Goal: Information Seeking & Learning: Learn about a topic

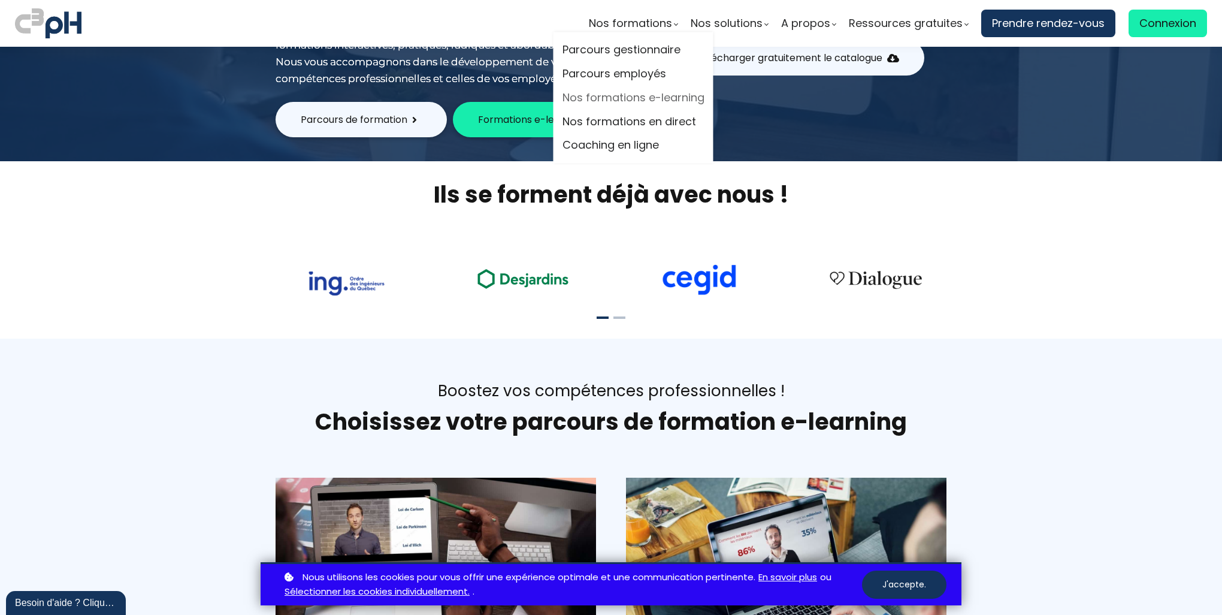
click at [657, 95] on link "Nos formations e-learning" at bounding box center [634, 98] width 142 height 18
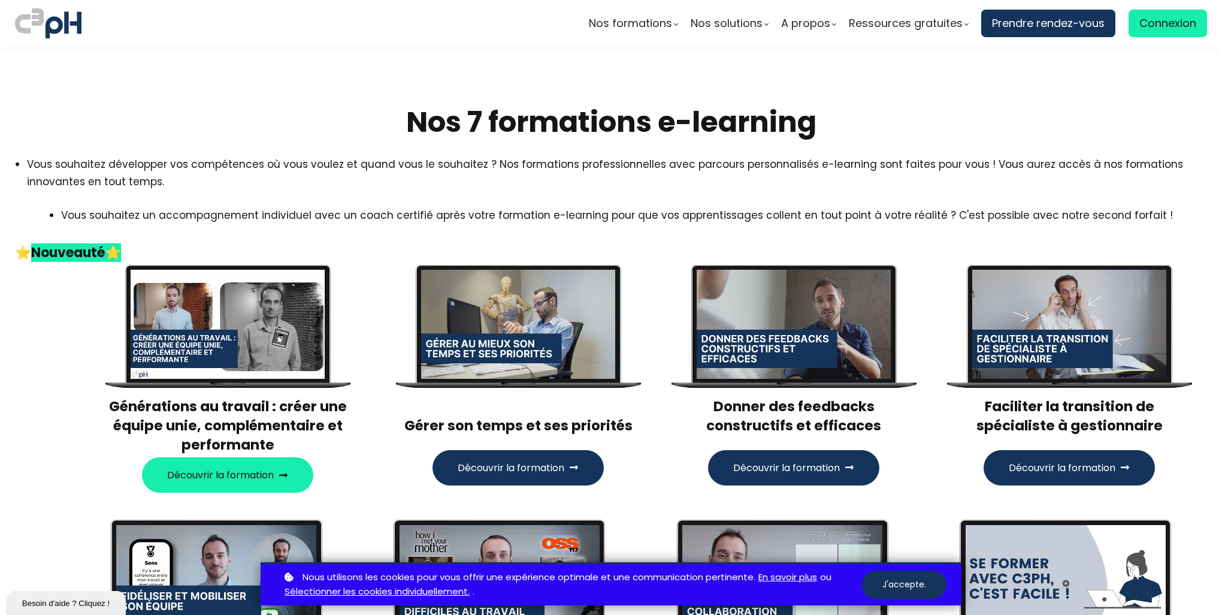
scroll to position [300, 0]
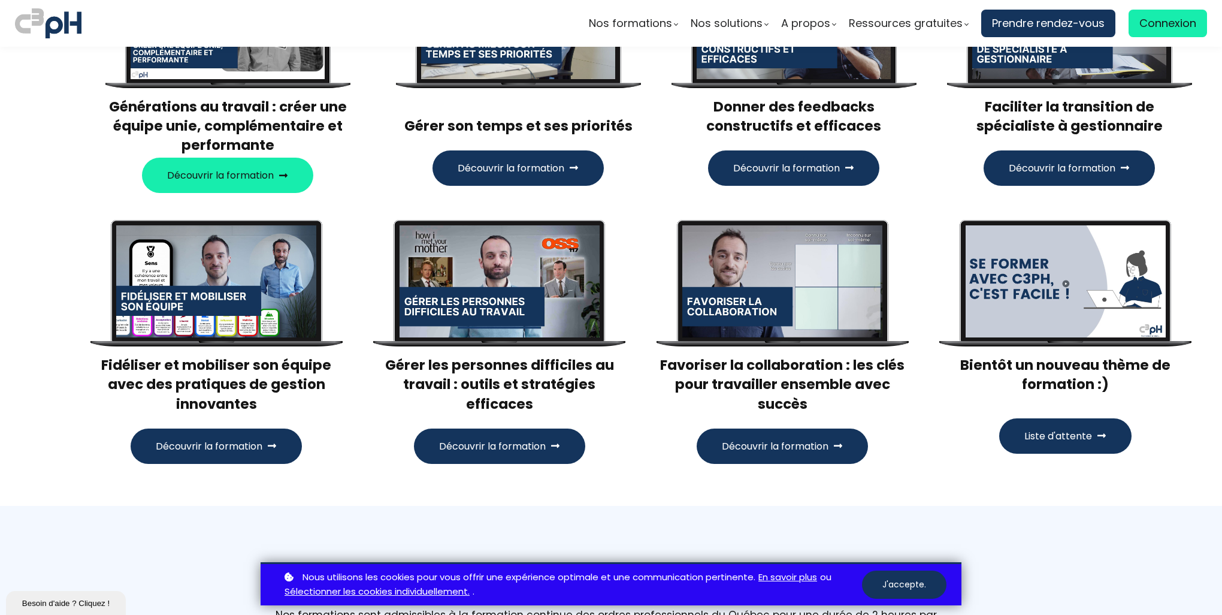
click at [834, 446] on span at bounding box center [839, 446] width 10 height 10
